Goal: Task Accomplishment & Management: Manage account settings

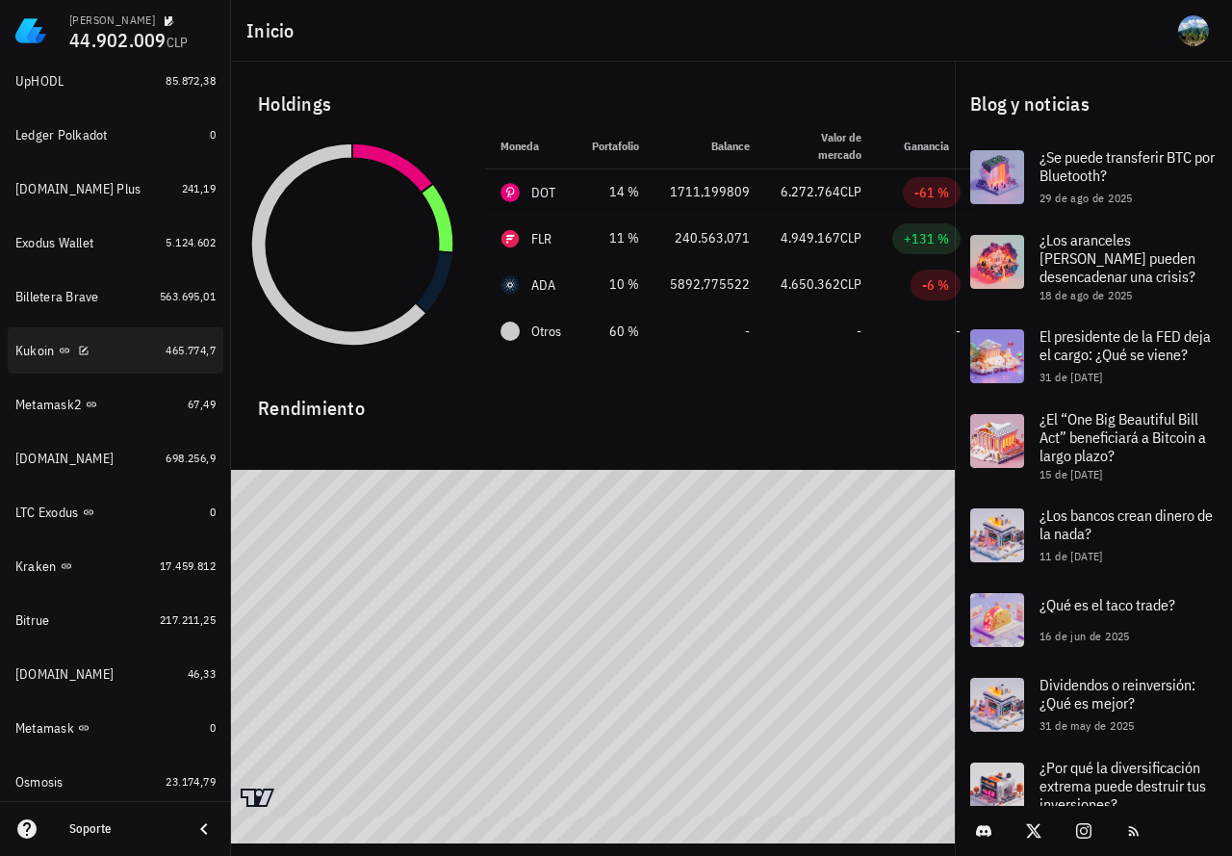
scroll to position [963, 0]
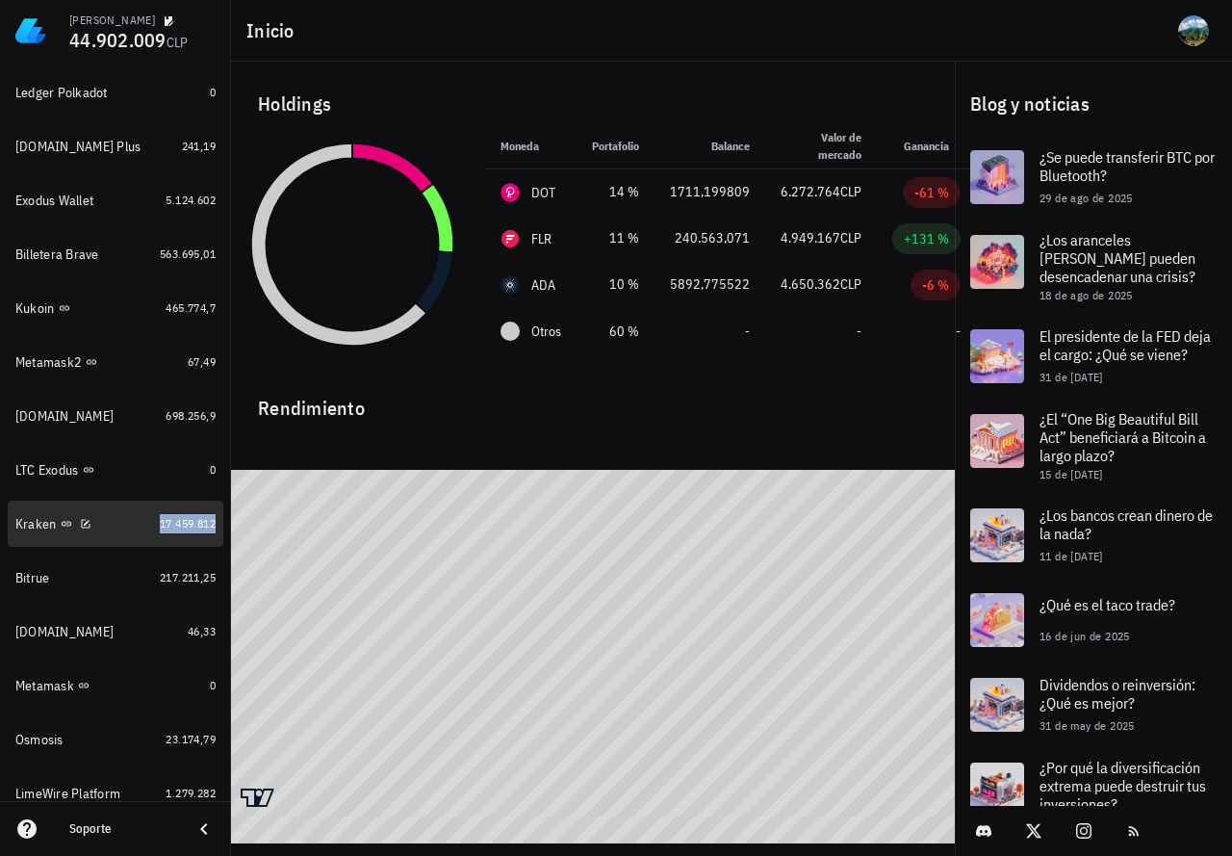
drag, startPoint x: 155, startPoint y: 517, endPoint x: 350, endPoint y: 340, distance: 263.1
click at [160, 517] on span "17.459.812" at bounding box center [188, 523] width 56 height 14
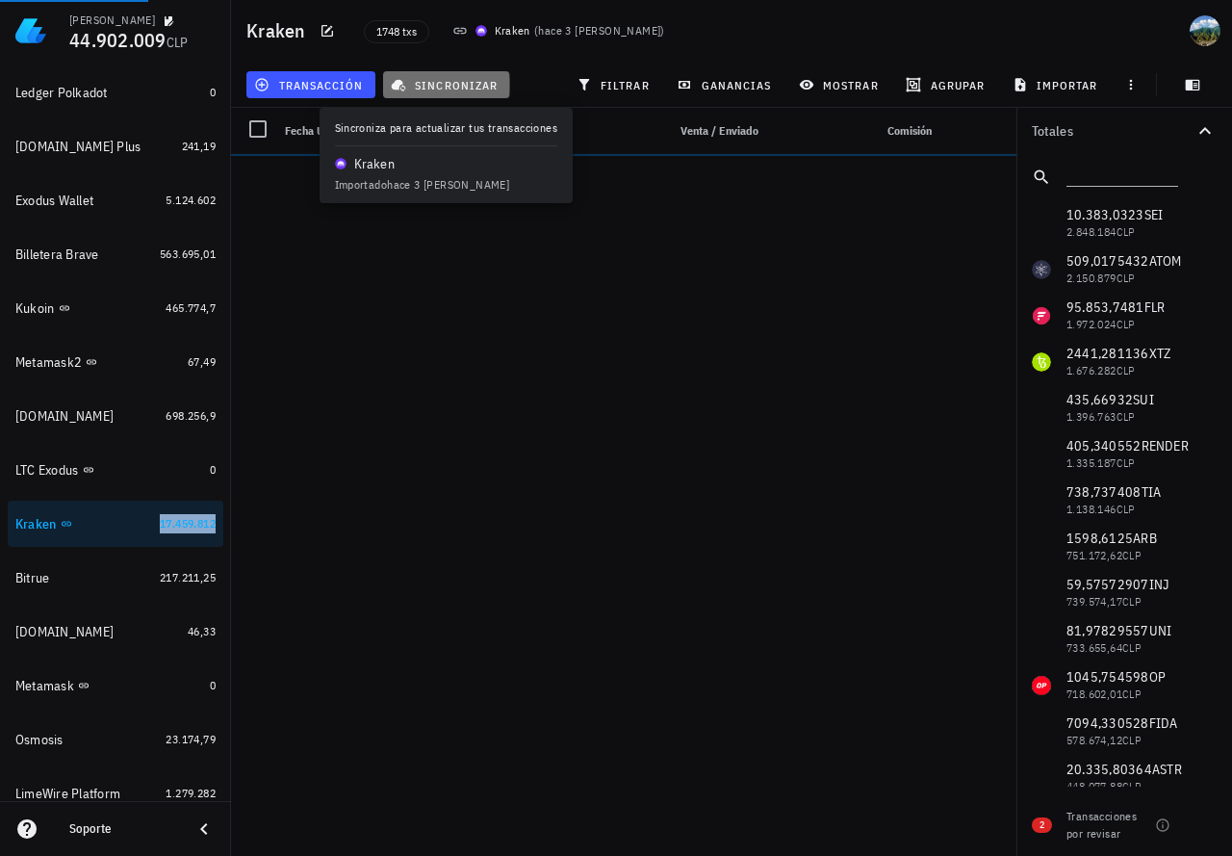
click at [482, 87] on span "sincronizar" at bounding box center [446, 84] width 103 height 15
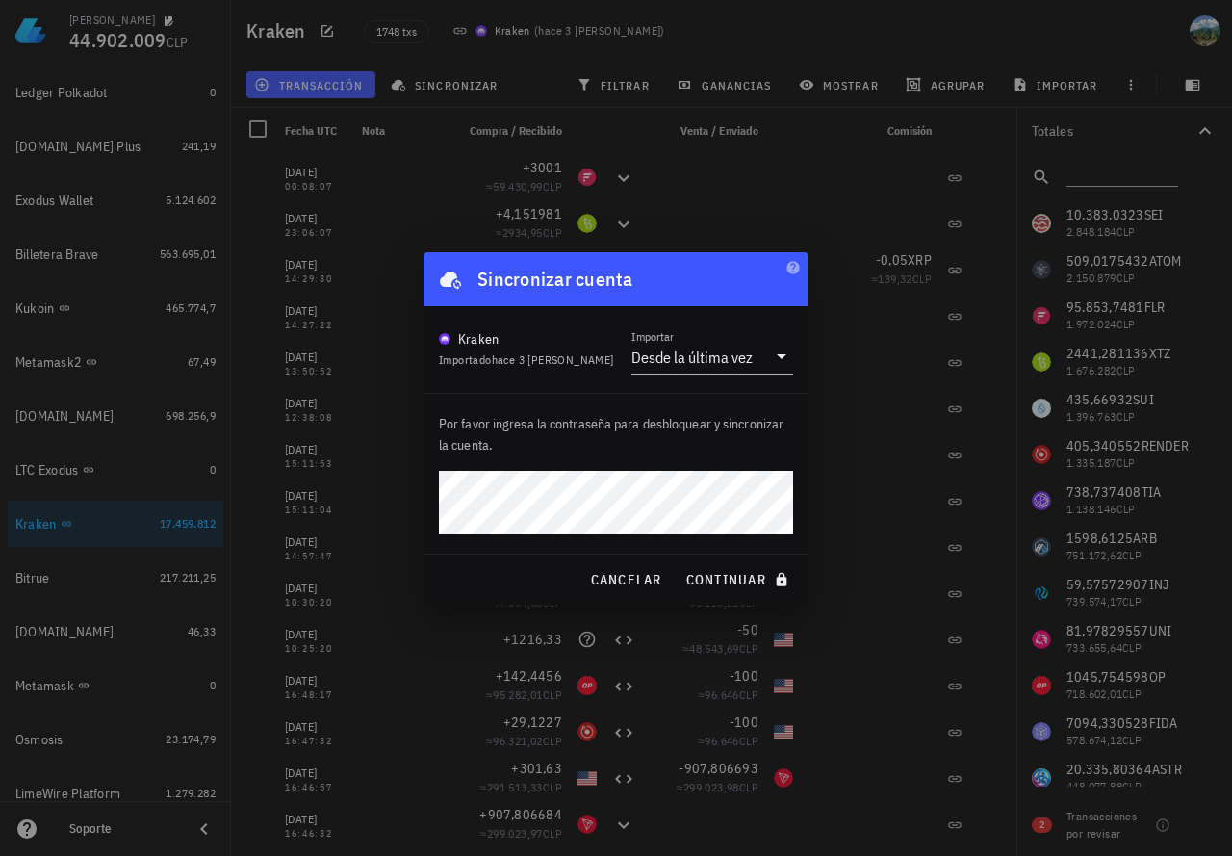
click at [678, 562] on button "continuar" at bounding box center [739, 579] width 123 height 35
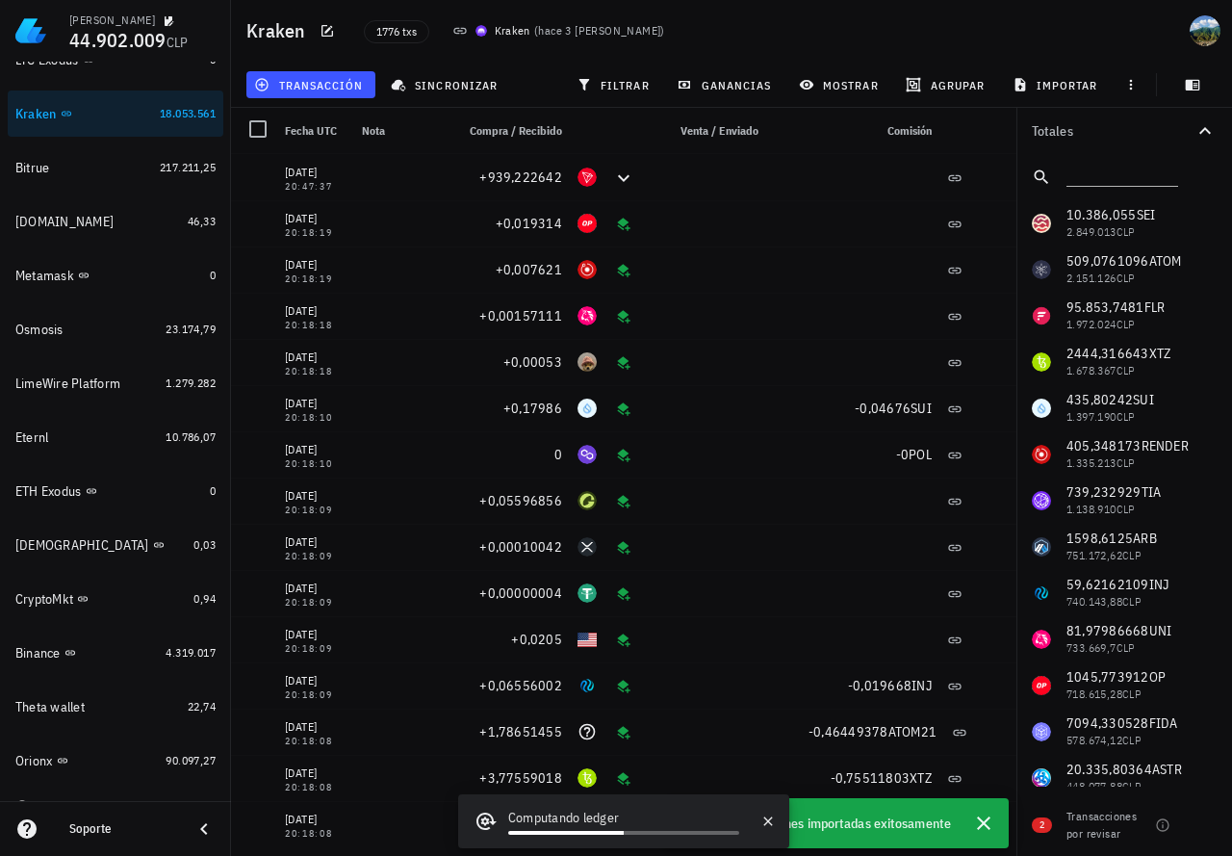
scroll to position [1398, 0]
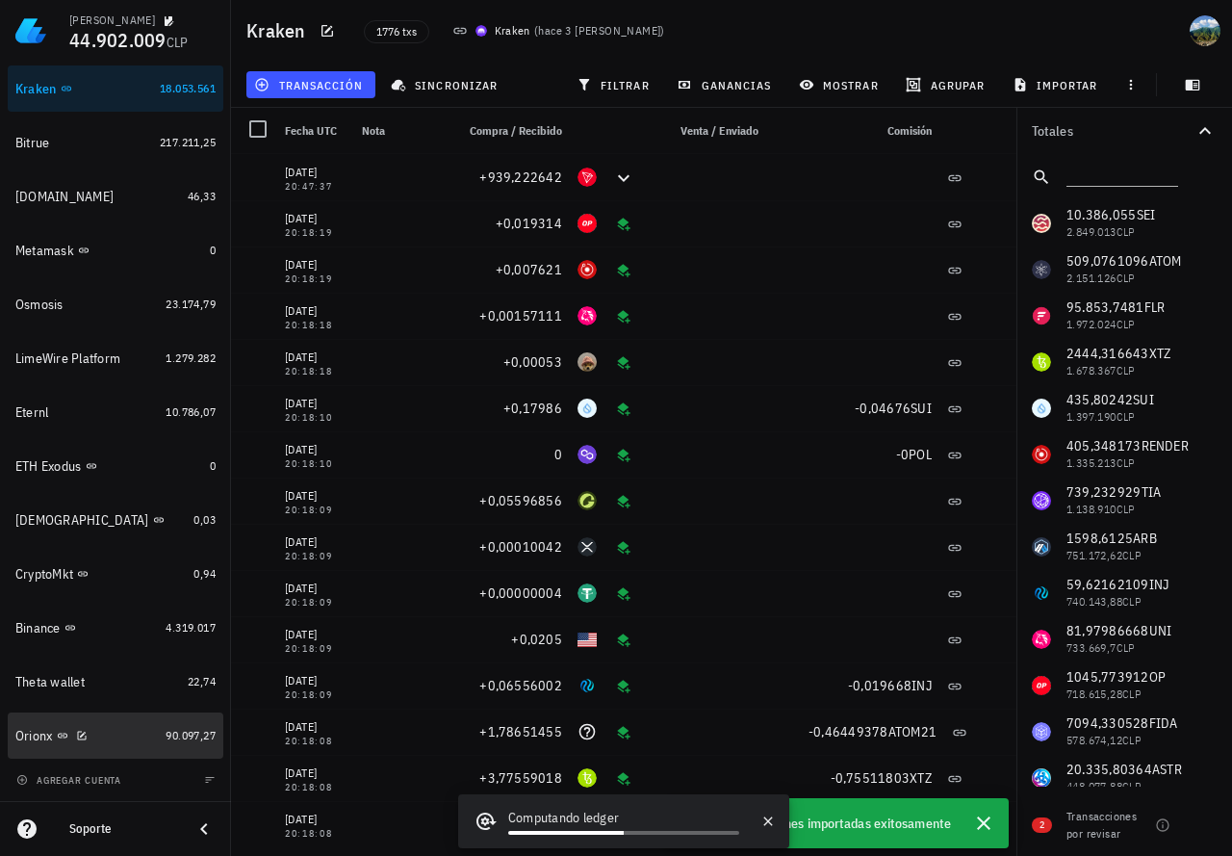
drag, startPoint x: 145, startPoint y: 735, endPoint x: 225, endPoint y: 372, distance: 371.7
click at [145, 735] on link "Orionx 90.097,27" at bounding box center [116, 736] width 216 height 46
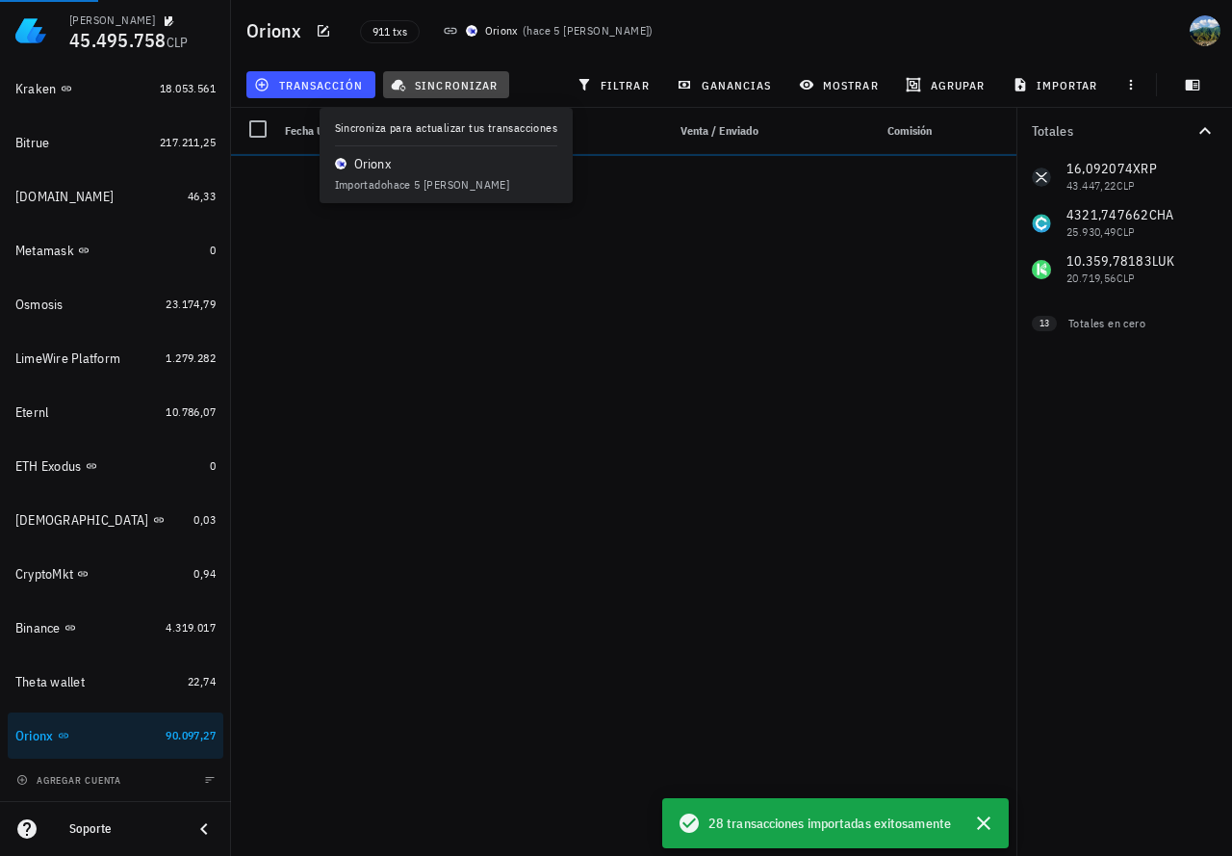
click at [454, 91] on span "sincronizar" at bounding box center [446, 84] width 103 height 15
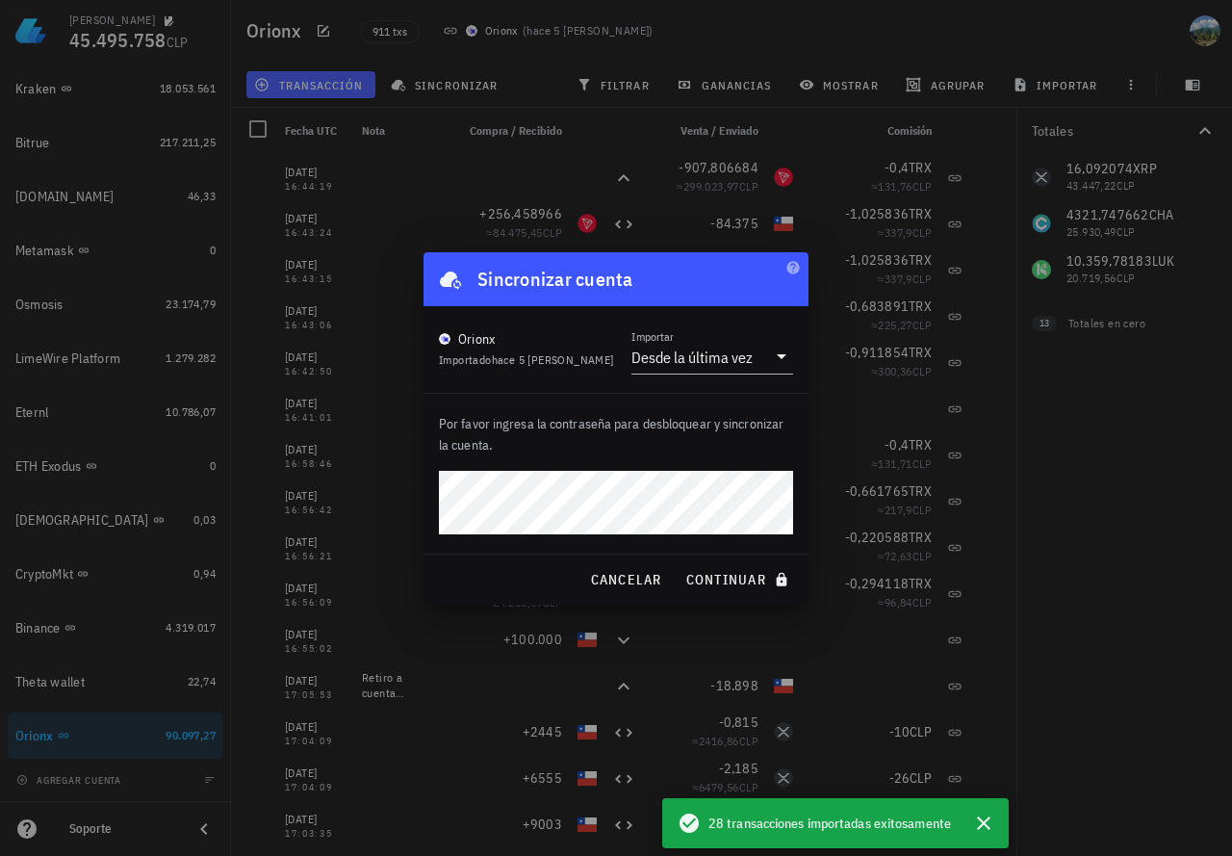
click at [678, 562] on button "continuar" at bounding box center [739, 579] width 123 height 35
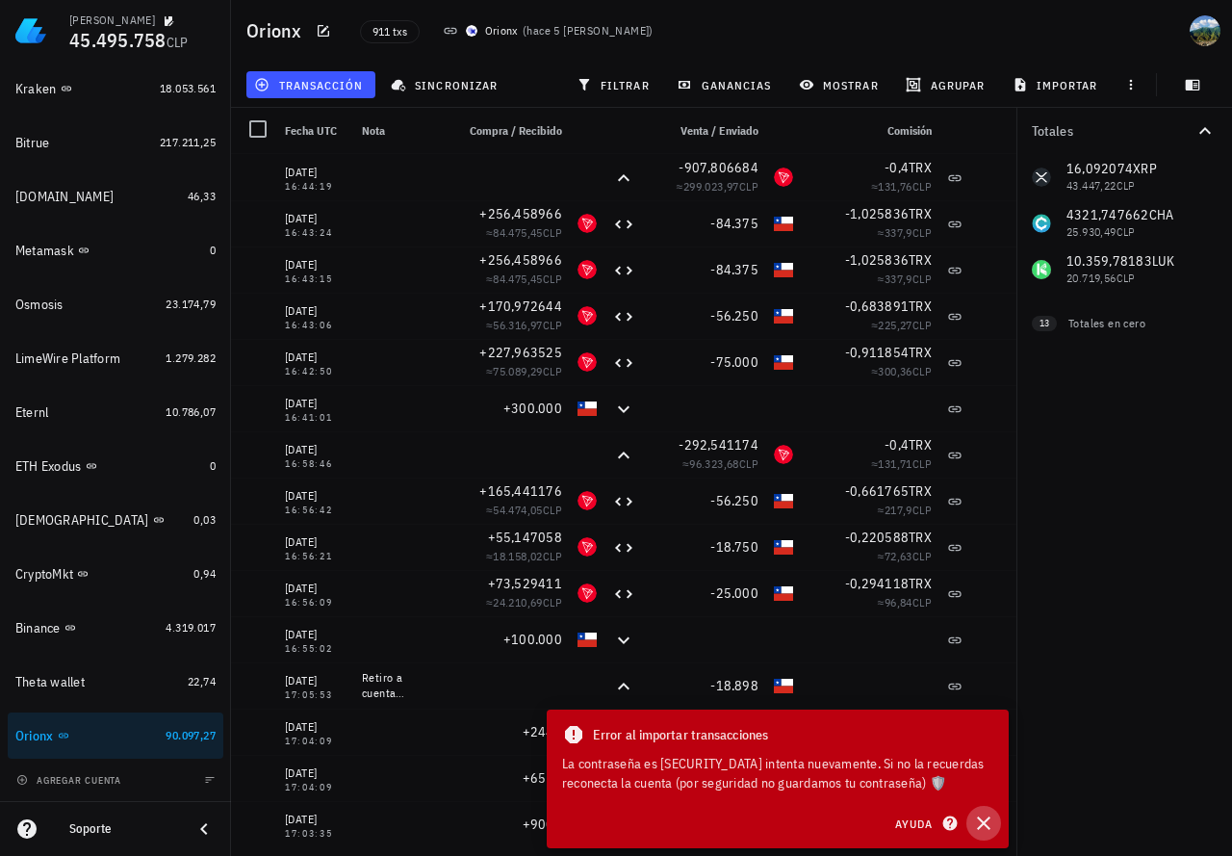
click at [978, 825] on icon "button" at bounding box center [984, 823] width 23 height 23
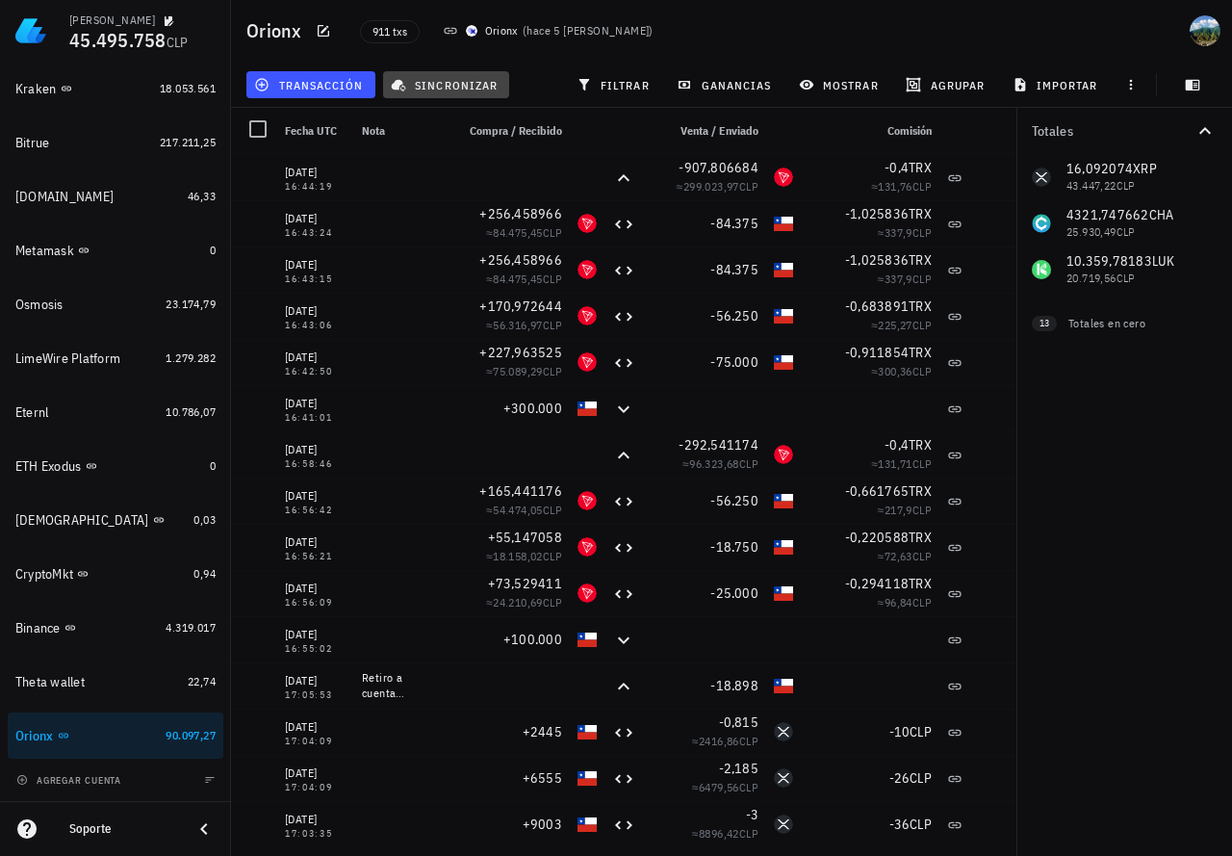
click at [466, 83] on span "sincronizar" at bounding box center [446, 84] width 103 height 15
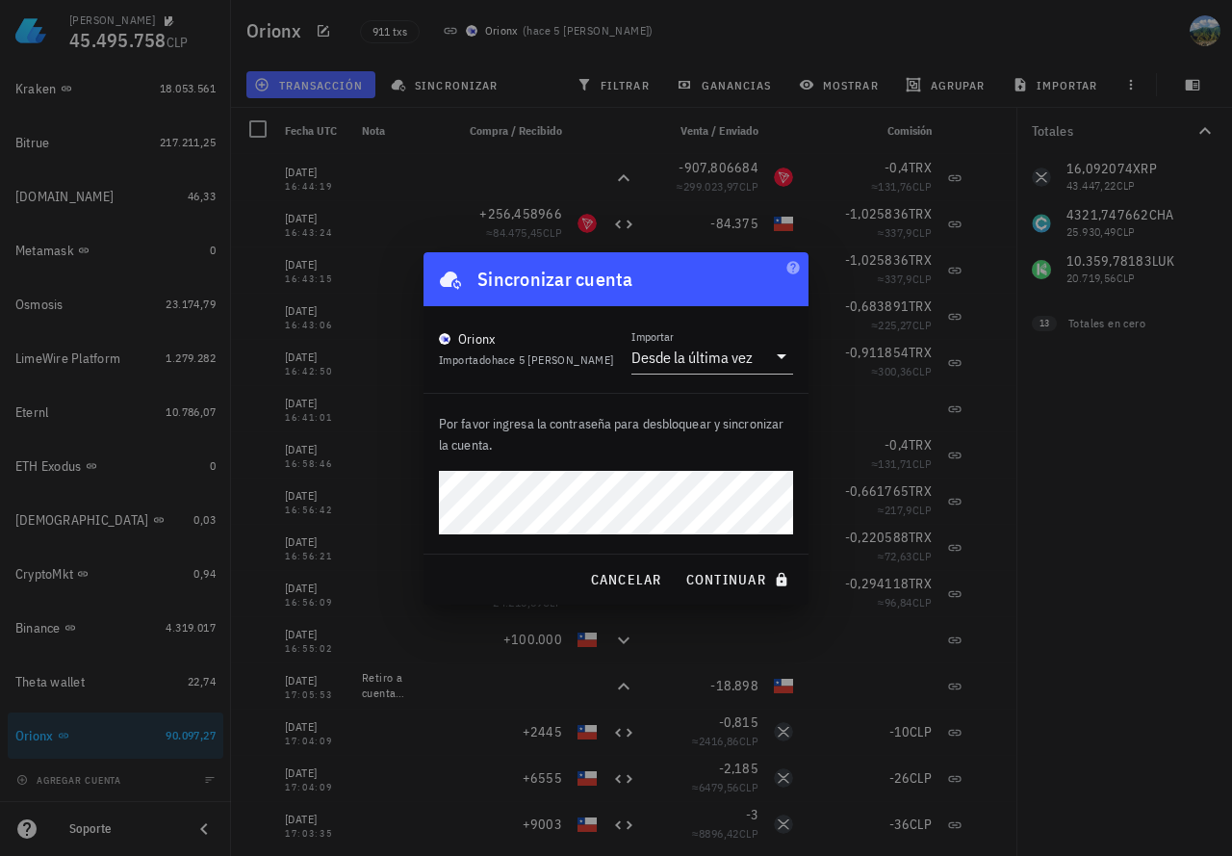
click at [678, 562] on button "continuar" at bounding box center [739, 579] width 123 height 35
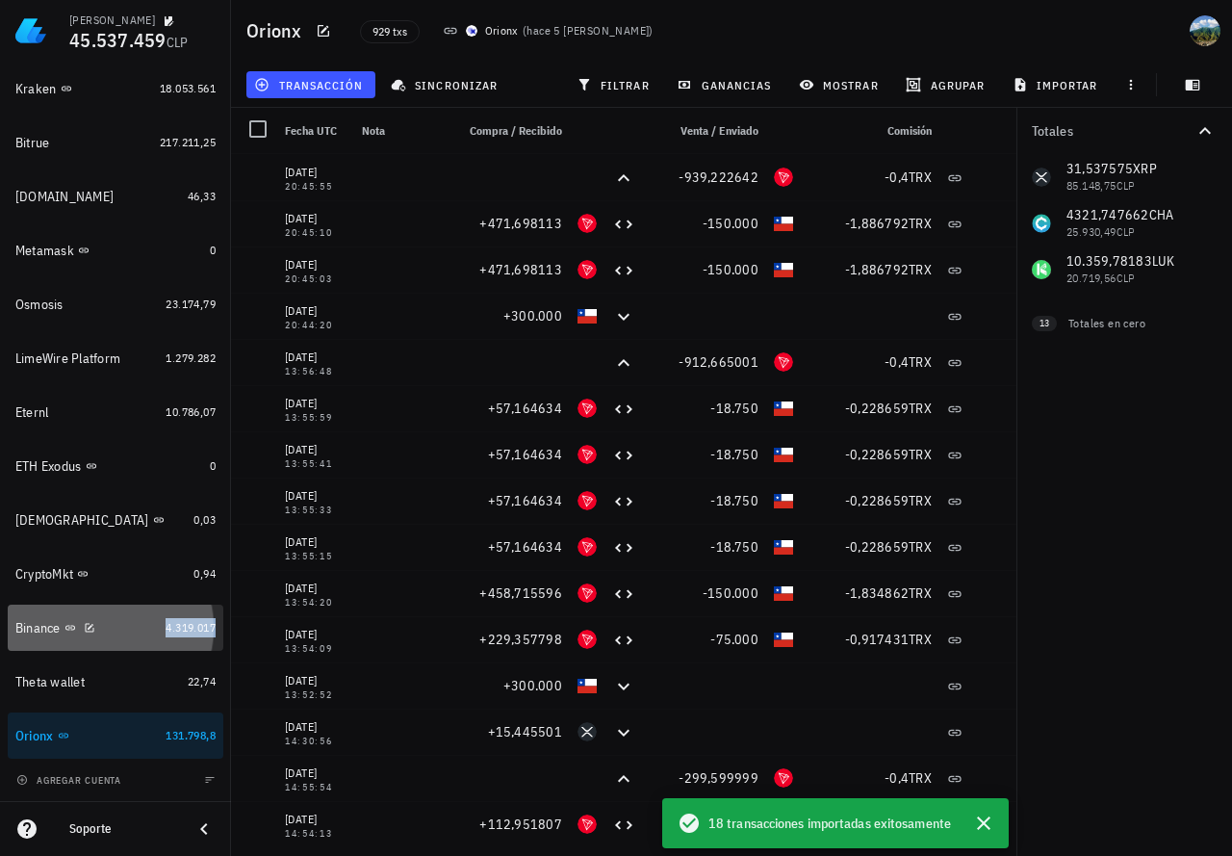
click at [167, 634] on span "4.319.017" at bounding box center [191, 627] width 50 height 14
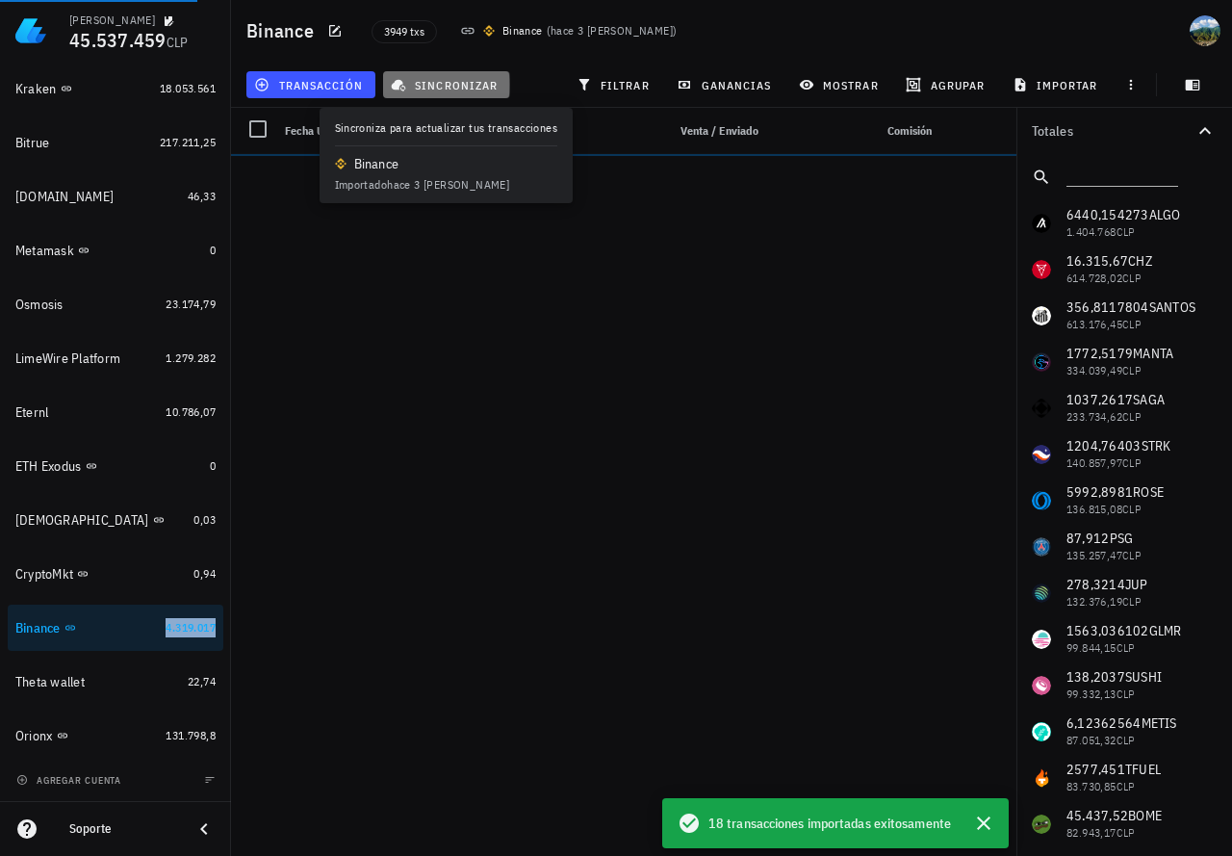
click at [454, 88] on span "sincronizar" at bounding box center [446, 84] width 103 height 15
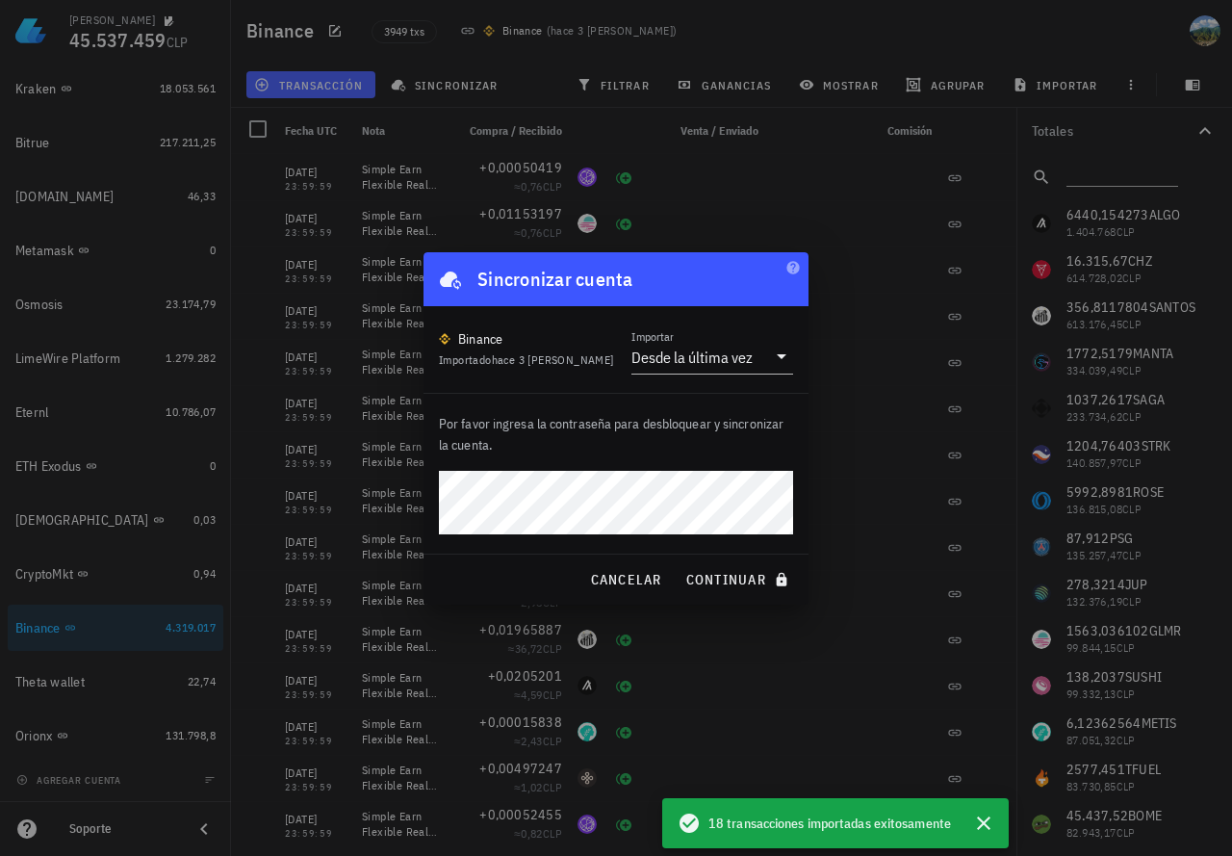
click at [678, 562] on button "continuar" at bounding box center [739, 579] width 123 height 35
